Goal: Task Accomplishment & Management: Manage account settings

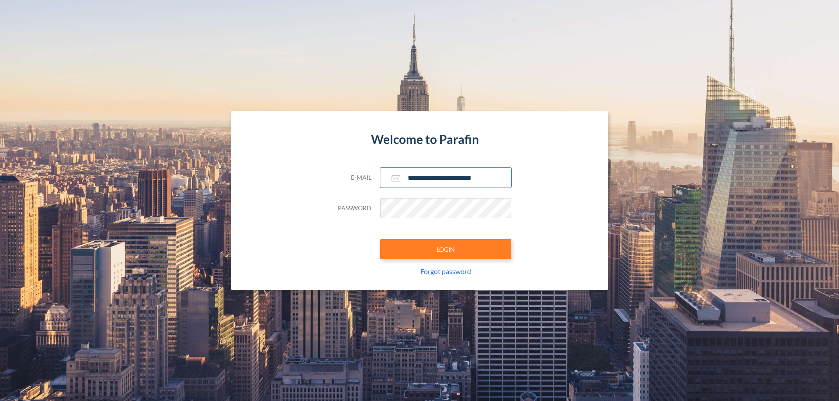
type input "**********"
click at [446, 249] on button "LOGIN" at bounding box center [445, 249] width 131 height 20
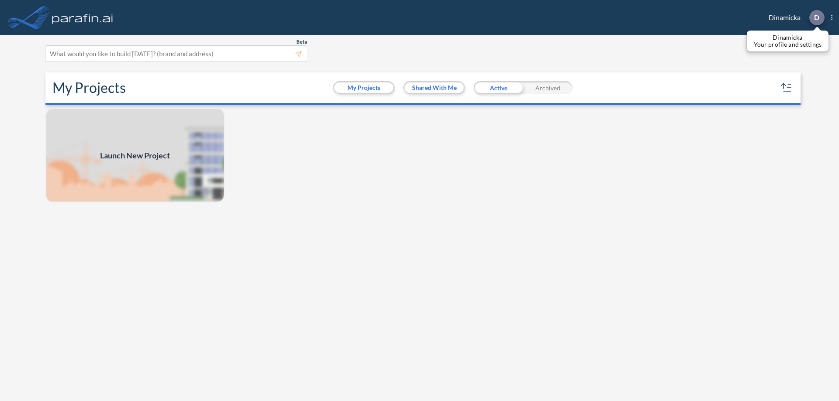
click at [816, 17] on p "D" at bounding box center [816, 18] width 5 height 8
